Goal: Task Accomplishment & Management: Use online tool/utility

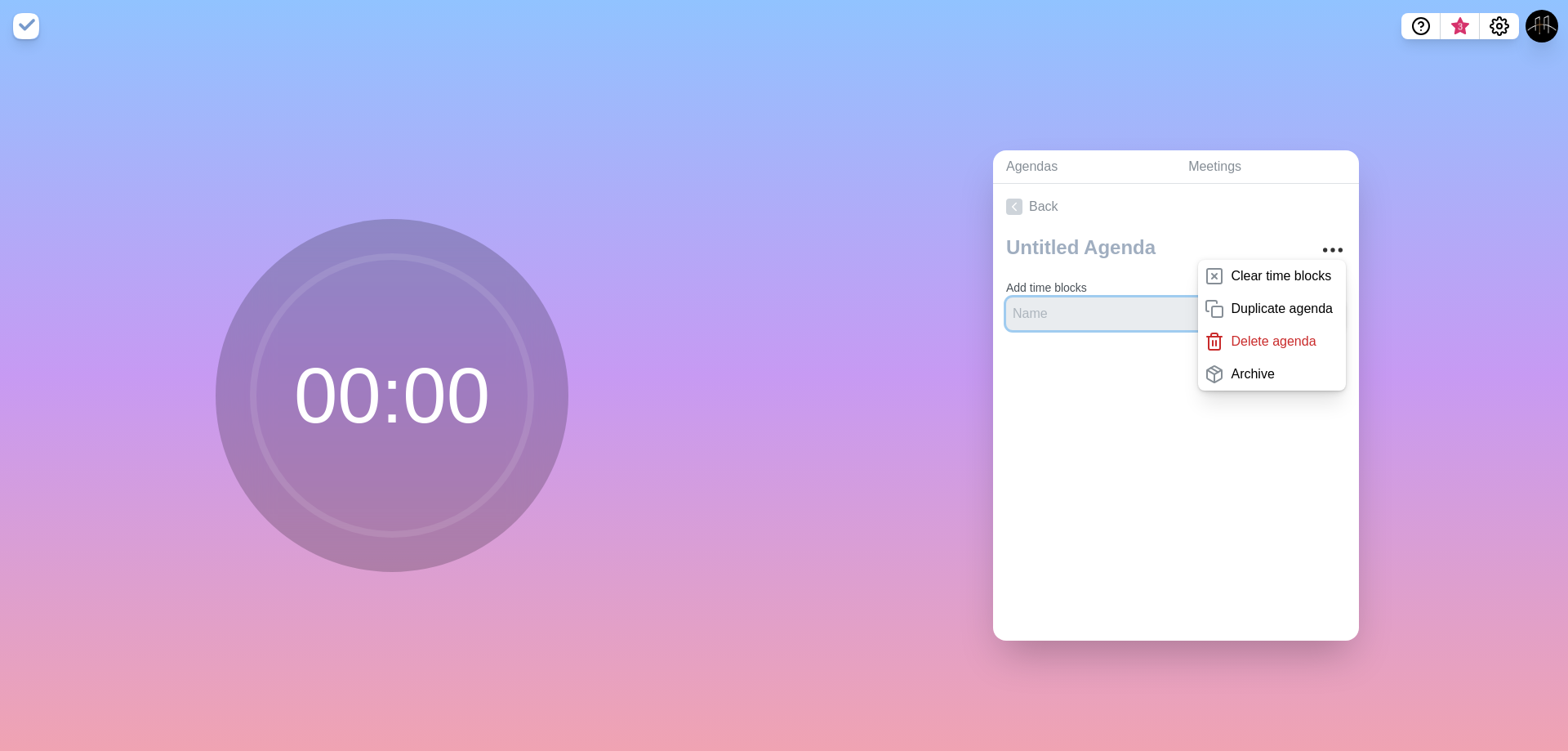
click at [1014, 312] on input "text" at bounding box center [1130, 314] width 249 height 33
click at [1339, 249] on circle "More" at bounding box center [1340, 250] width 3 height 3
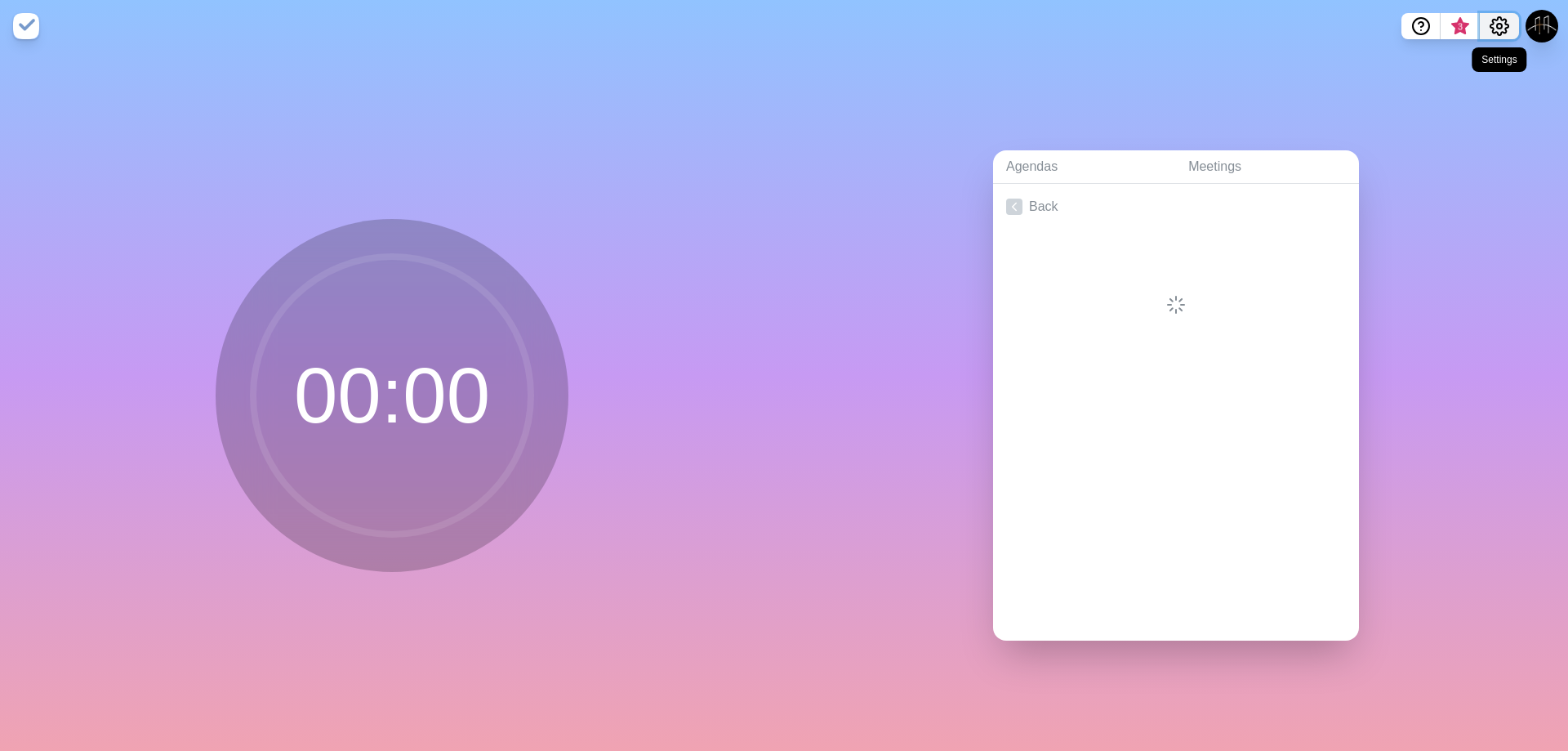
click at [1498, 24] on circle "Settings" at bounding box center [1499, 25] width 5 height 5
click at [1447, 63] on p "Preferences" at bounding box center [1446, 62] width 70 height 20
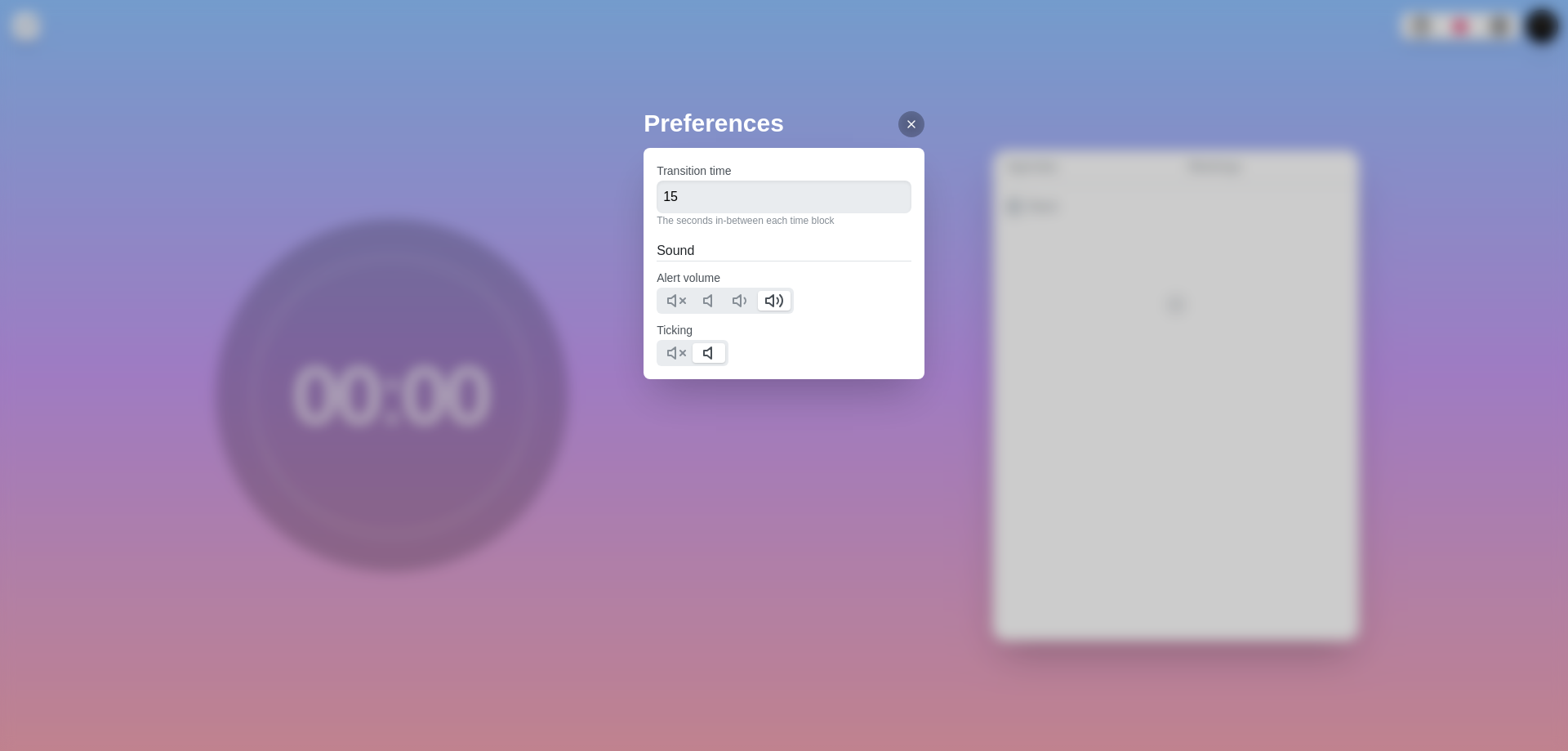
click at [905, 113] on div at bounding box center [911, 124] width 26 height 26
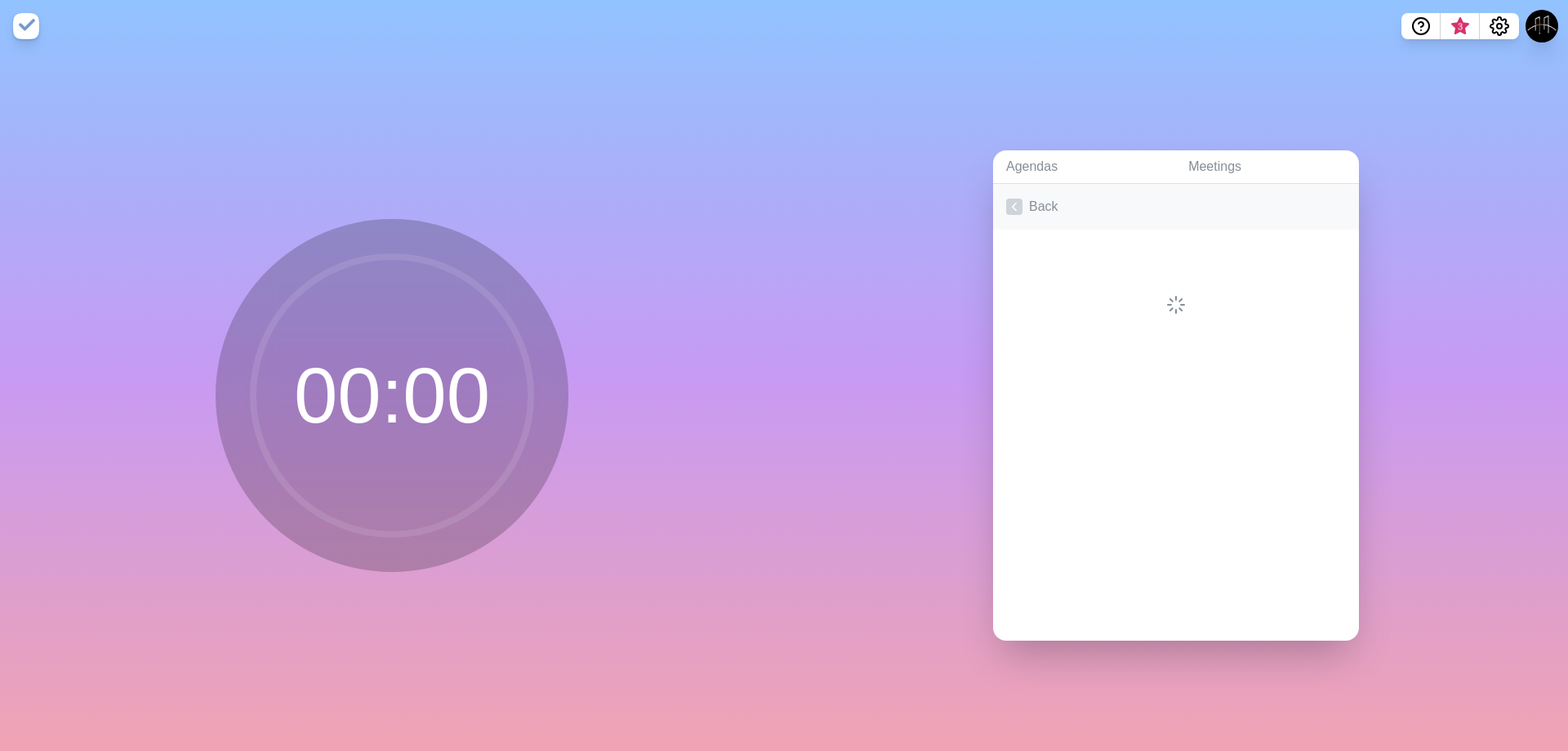
click at [1011, 207] on icon at bounding box center [1014, 207] width 16 height 16
click at [1023, 216] on link "Create an Agenda" at bounding box center [1176, 206] width 366 height 46
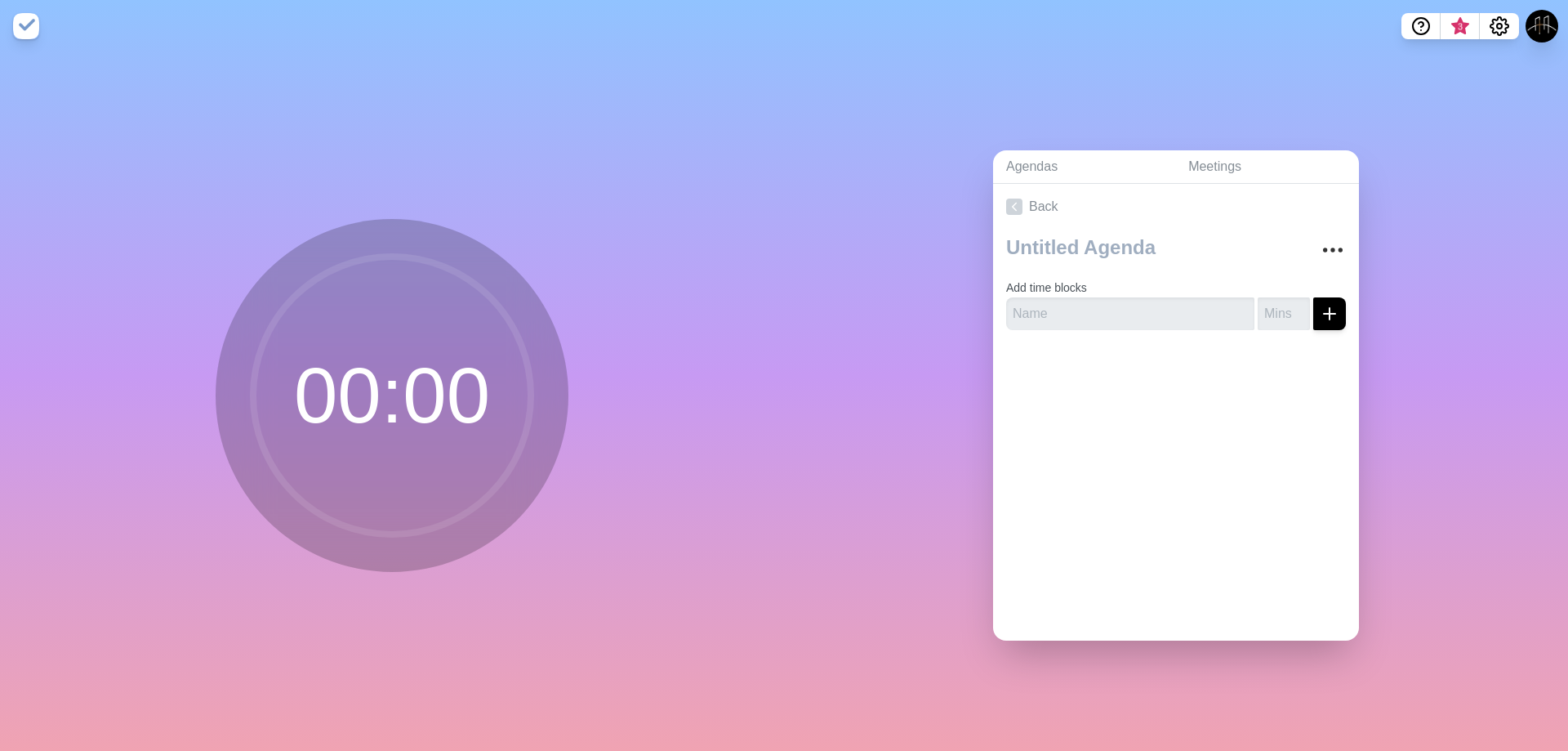
click at [1035, 326] on div "Add time blocks" at bounding box center [1176, 286] width 366 height 114
click at [1083, 237] on textarea at bounding box center [1151, 248] width 304 height 36
paste textarea "TEMPLATE - TBL ExCo Virtual Meeting //2025"
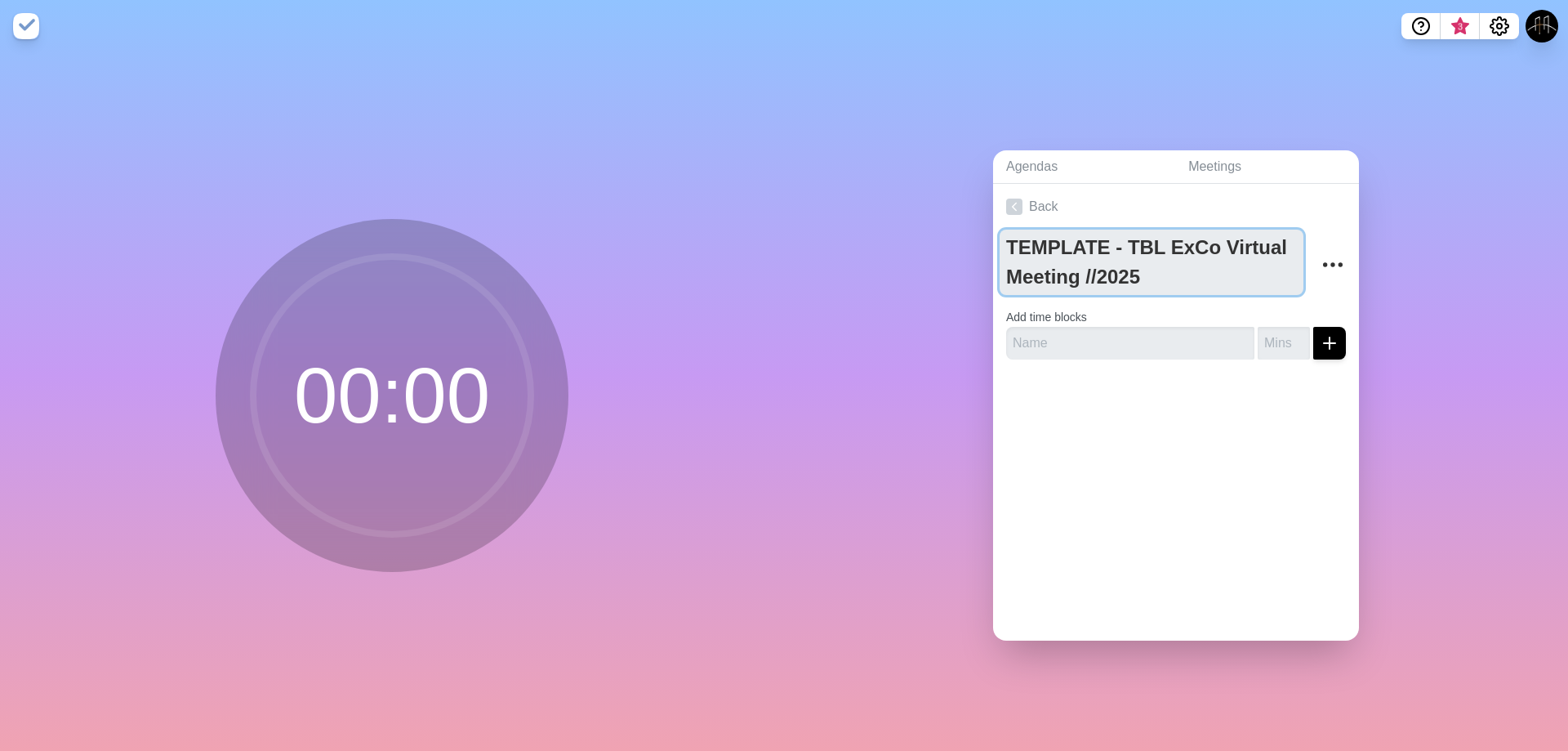
type textarea "TEMPLATE - TBL ExCo Virtual Meeting //2025"
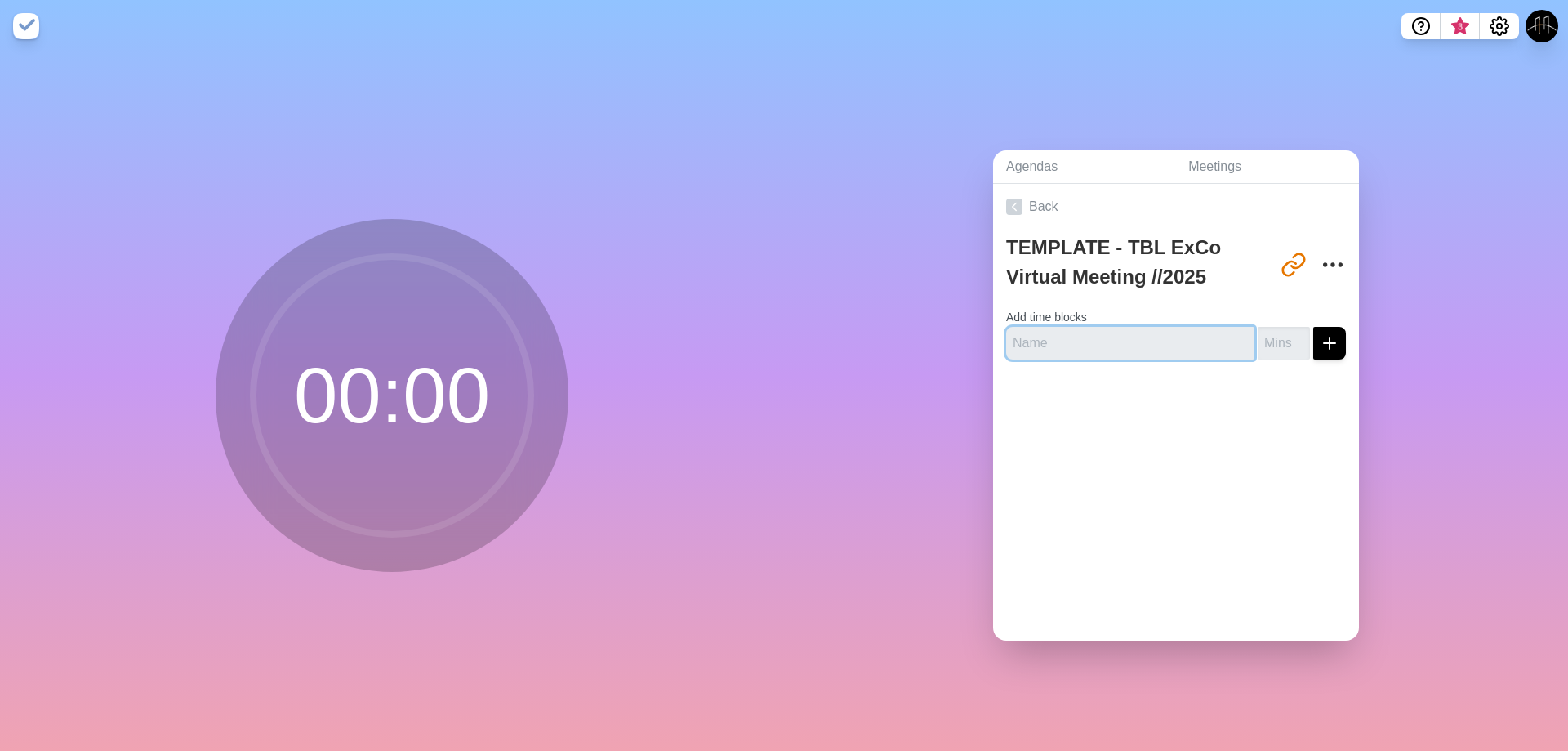
click at [1031, 329] on input "text" at bounding box center [1130, 343] width 249 height 33
paste input "Opening🙏🏾"
type input "Opening🙏🏾"
click at [1258, 335] on input "number" at bounding box center [1284, 343] width 52 height 33
type input "10"
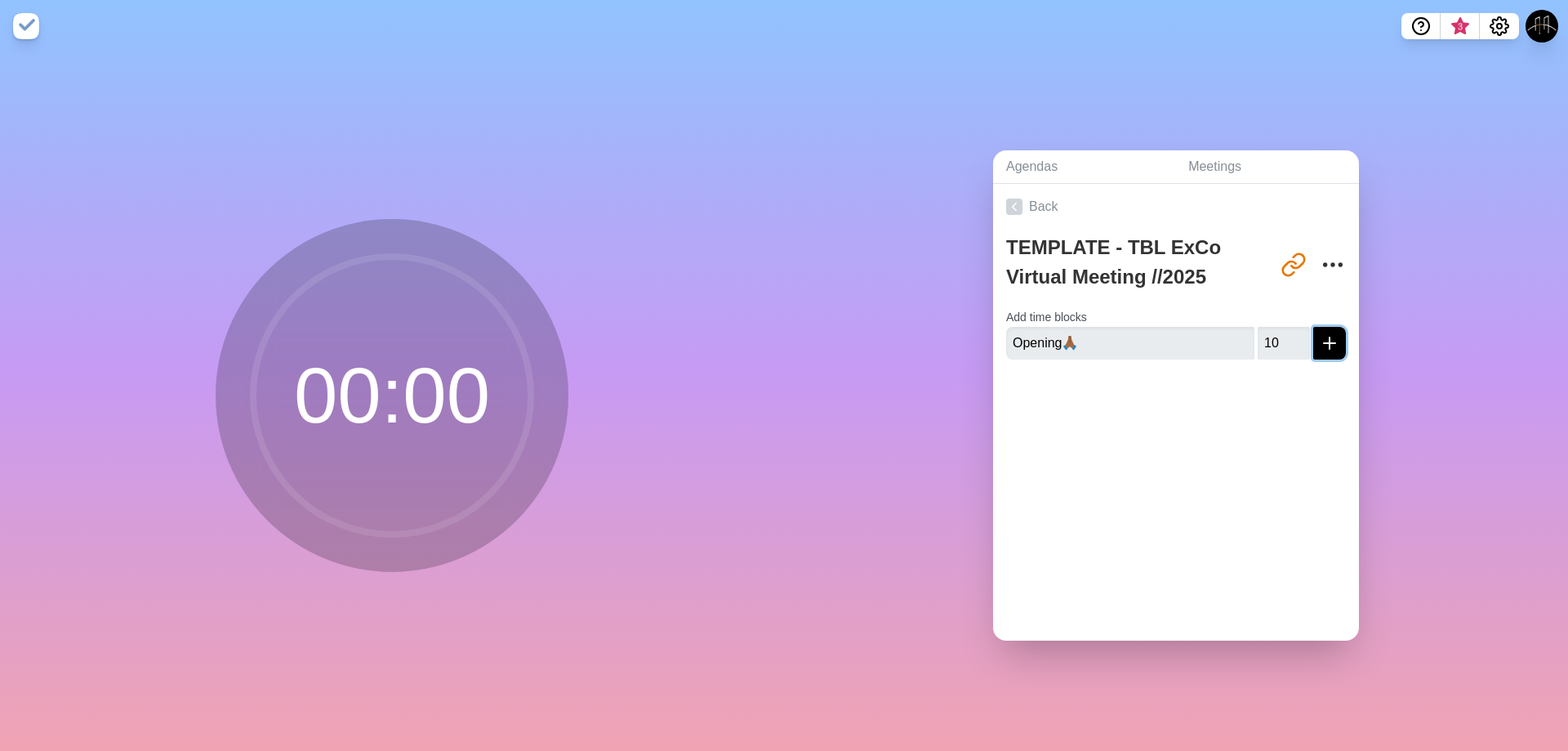
click at [1319, 333] on icon "submit" at bounding box center [1329, 343] width 20 height 20
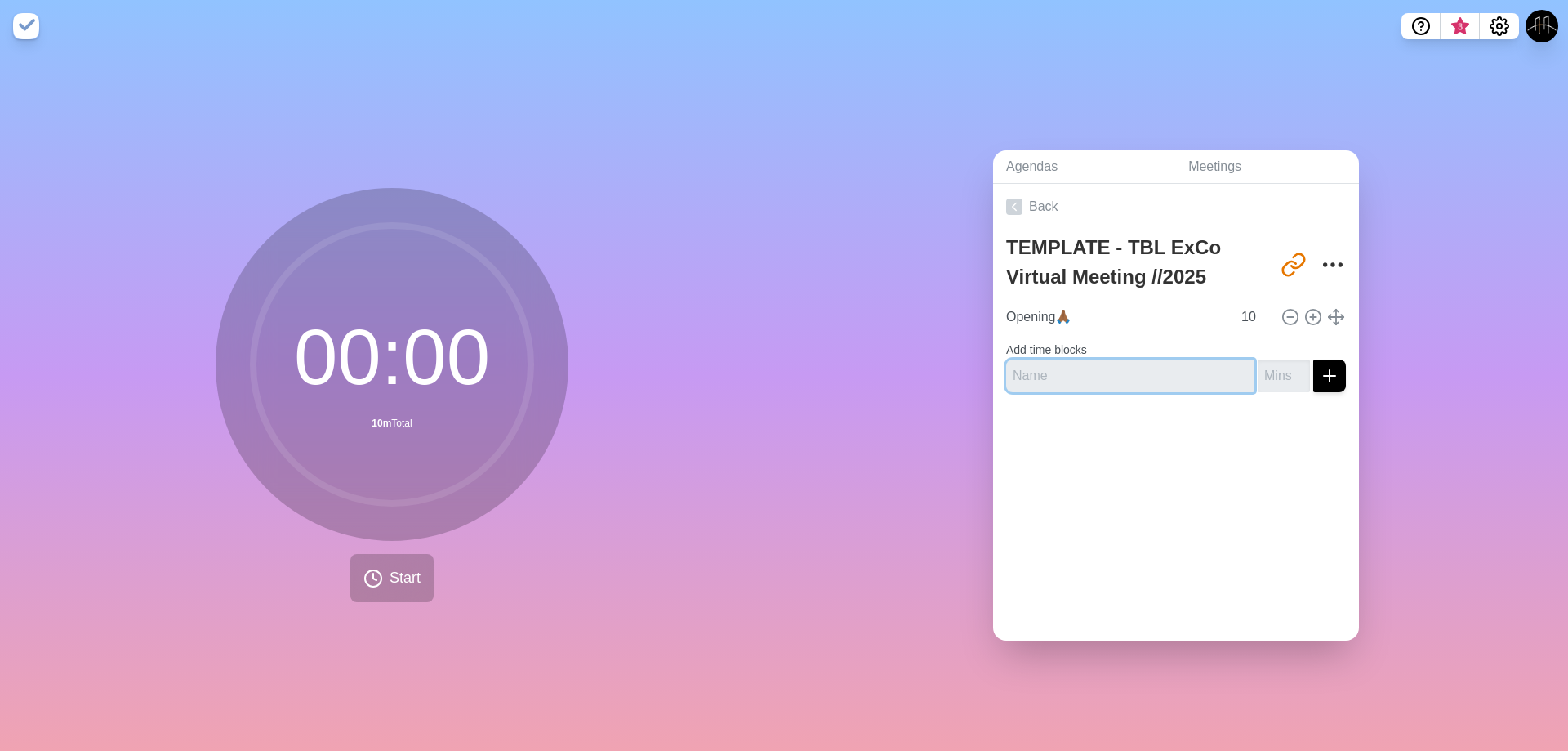
click at [1050, 361] on input "text" at bounding box center [1130, 376] width 249 height 33
paste input "Matters Of The Day⭐"
type input "Matters Of The Day⭐"
click at [1319, 368] on icon "submit" at bounding box center [1329, 376] width 20 height 20
click at [1263, 371] on input "number" at bounding box center [1284, 376] width 52 height 33
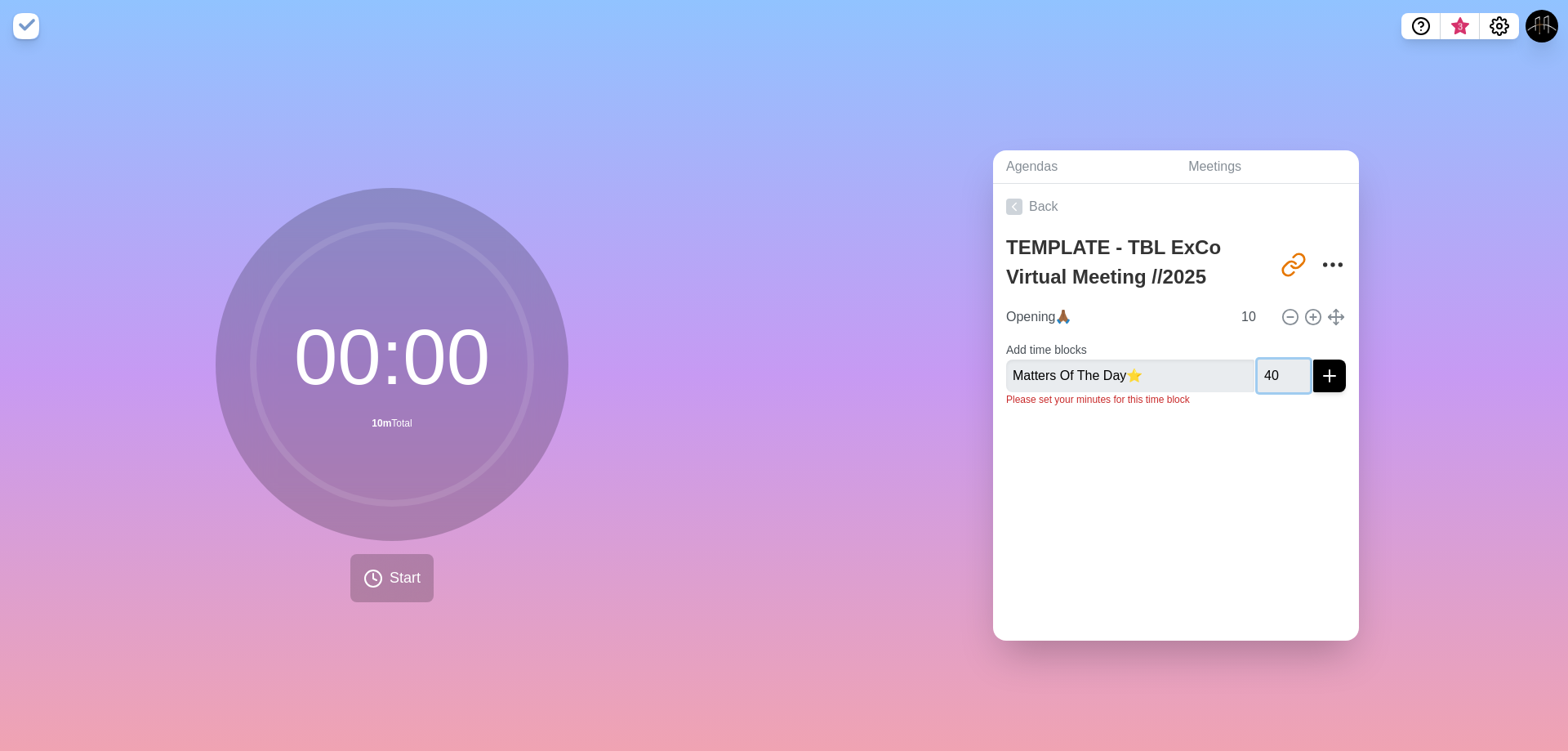
type input "40"
click at [1319, 371] on icon "submit" at bounding box center [1329, 376] width 20 height 20
click at [1153, 382] on input "text" at bounding box center [1130, 389] width 249 height 33
paste input "Closing🕑"
type input "Closing🕑"
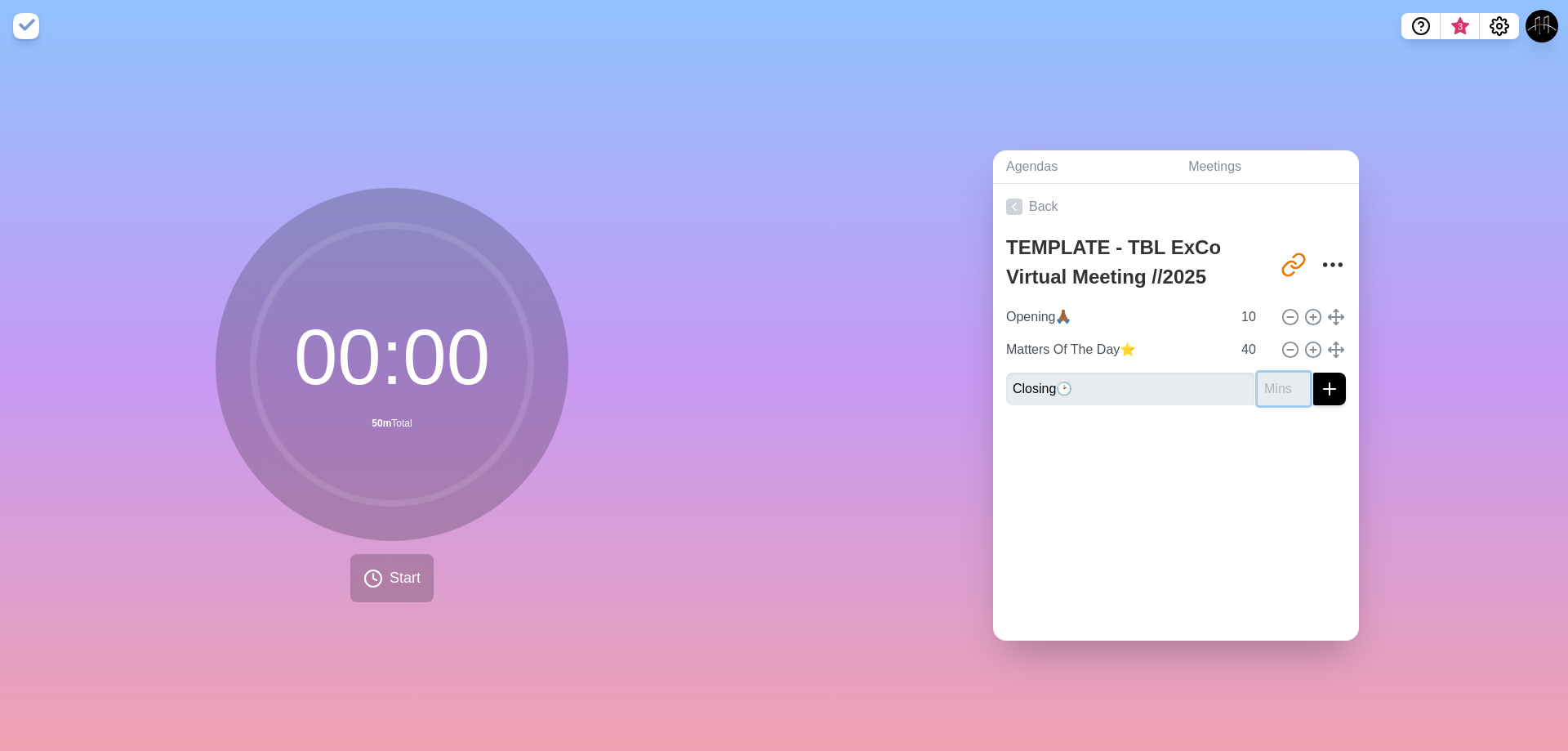
click at [1275, 372] on input "number" at bounding box center [1284, 389] width 52 height 33
type input "10"
click at [1329, 383] on line "submit" at bounding box center [1329, 389] width 0 height 12
